Goal: Task Accomplishment & Management: Manage account settings

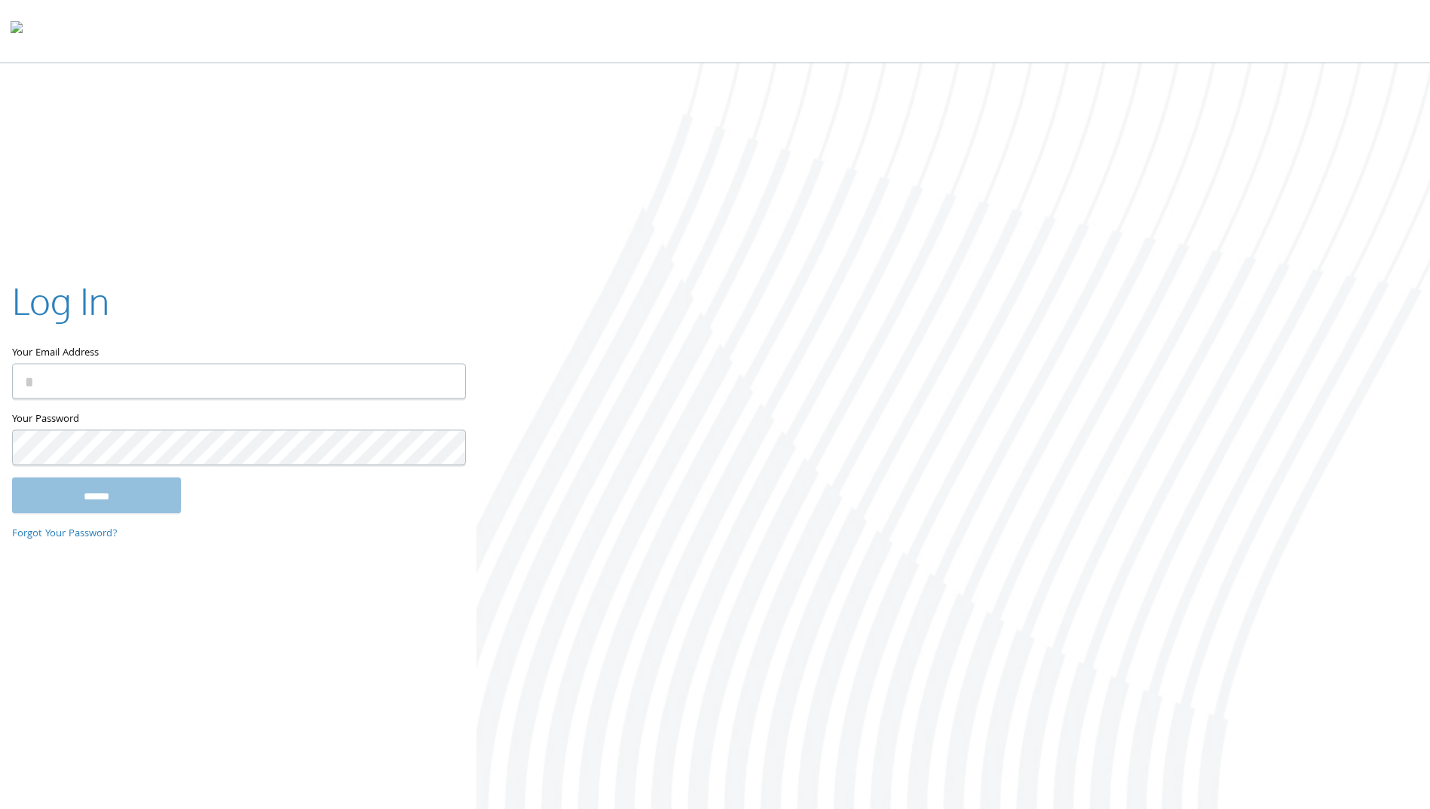
click at [155, 382] on input "Your Email Address" at bounding box center [239, 381] width 454 height 35
type input "**********"
click at [124, 494] on input "******" at bounding box center [96, 496] width 169 height 36
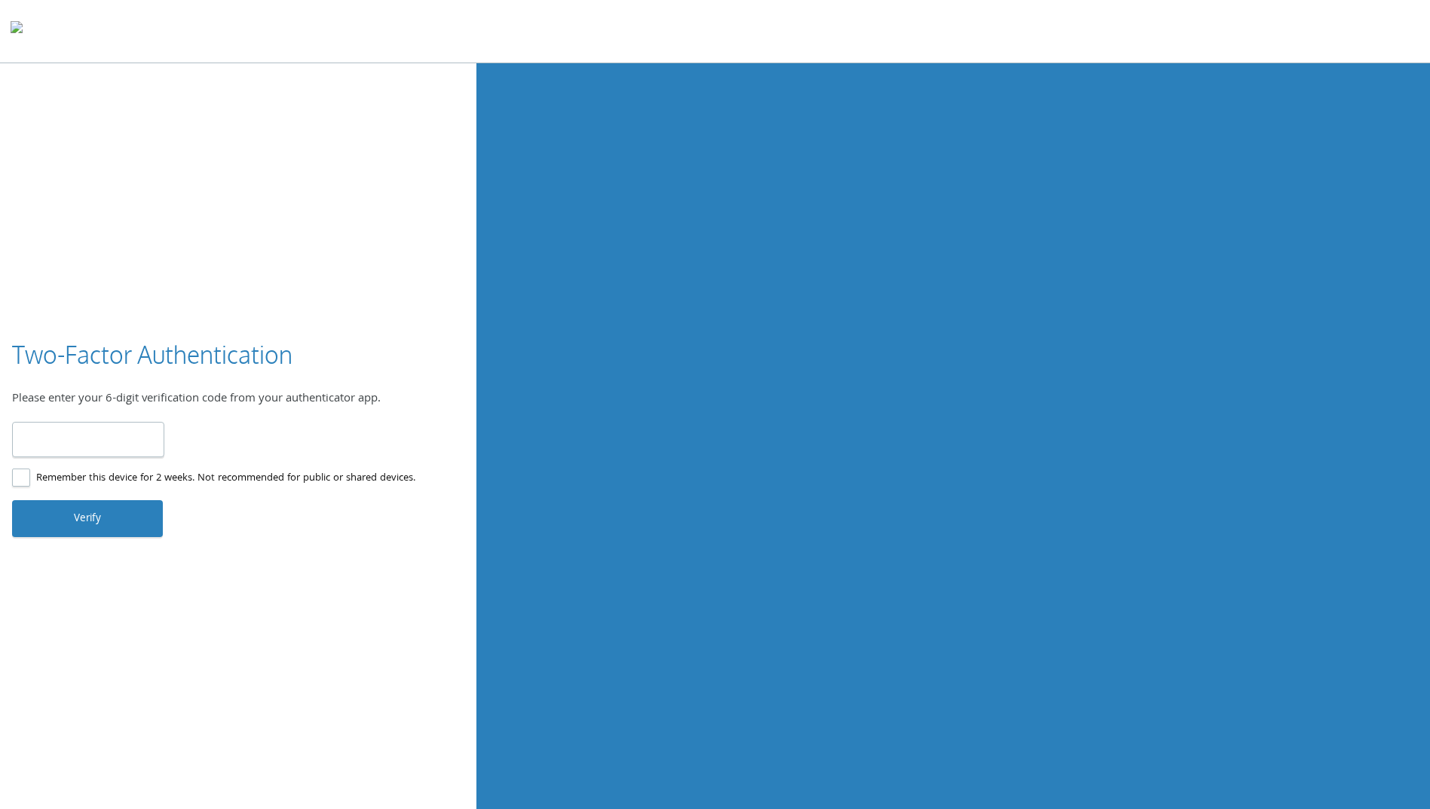
type input "******"
